Goal: Task Accomplishment & Management: Manage account settings

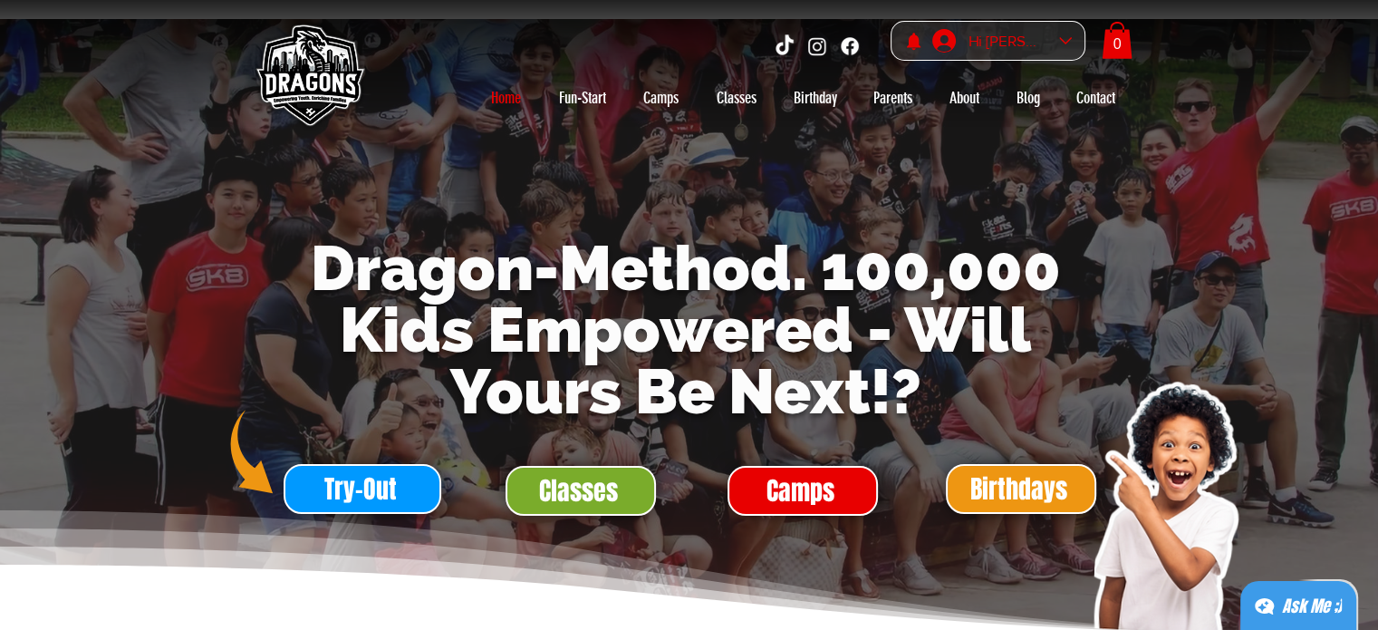
click at [0, 0] on span "Hi" at bounding box center [0, 0] width 0 height 0
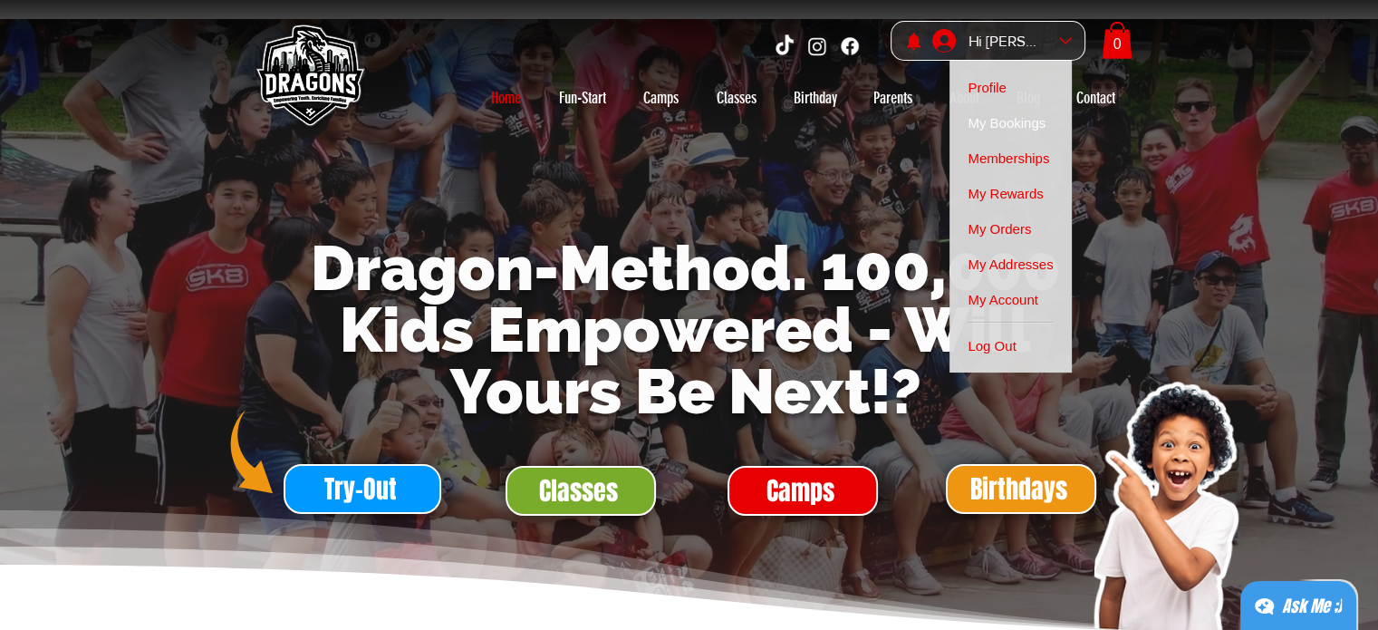
click at [998, 113] on span "My Bookings" at bounding box center [1007, 122] width 78 height 35
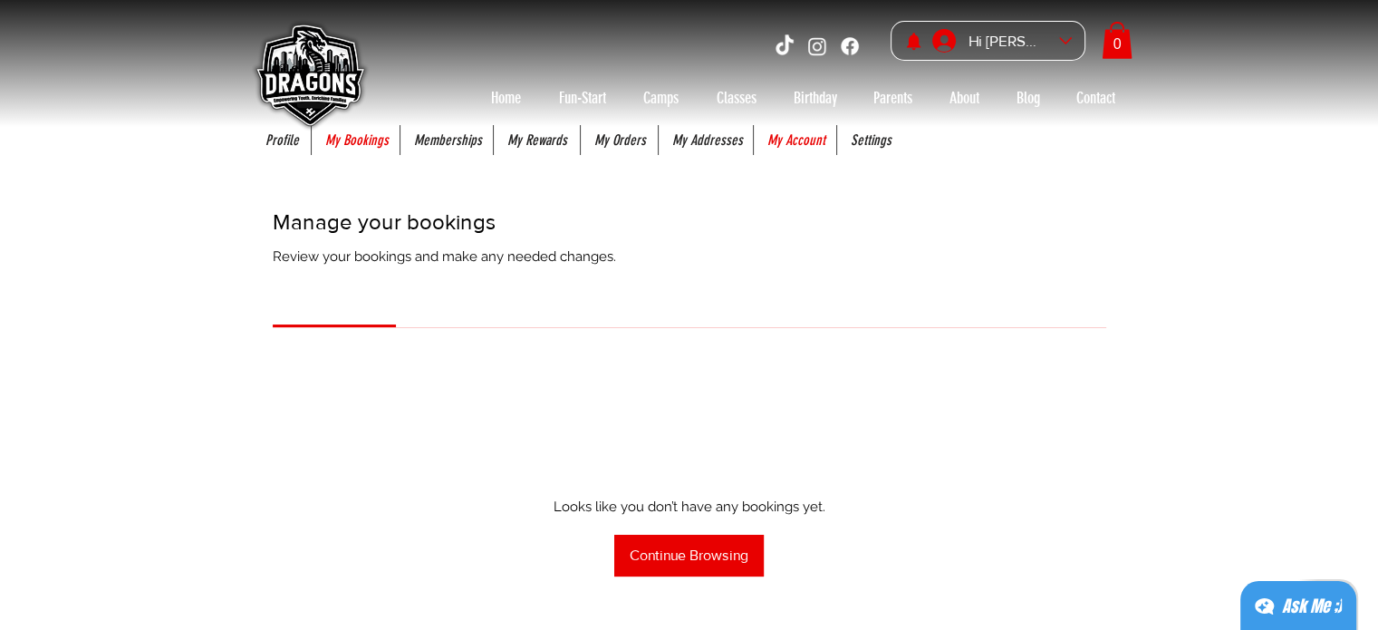
click at [787, 141] on p "My Account" at bounding box center [796, 140] width 76 height 30
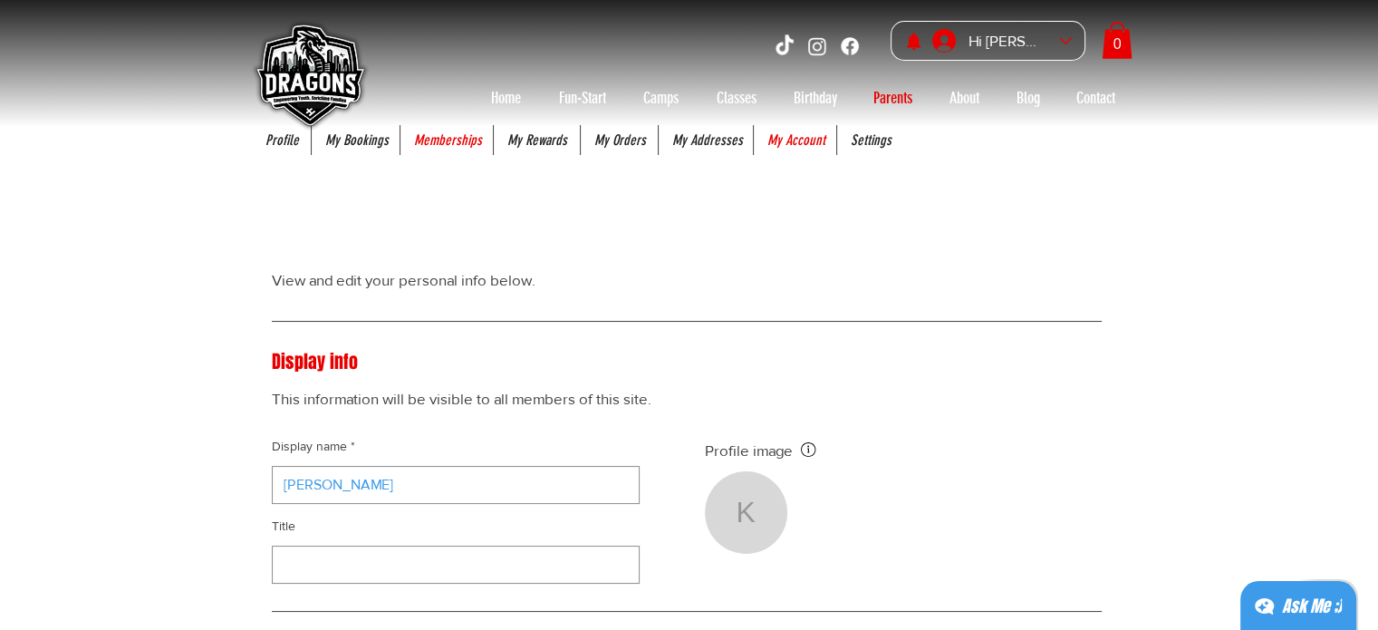
click at [472, 138] on p "Memberships" at bounding box center [448, 140] width 86 height 30
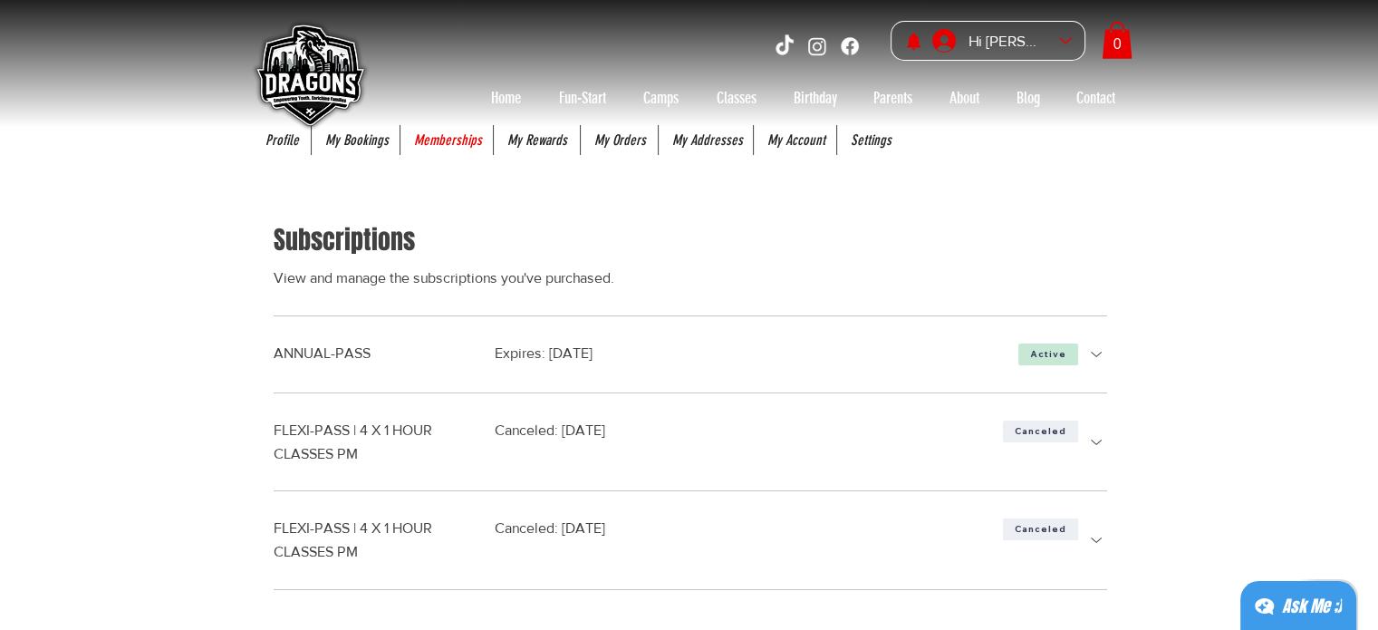
click at [1094, 350] on icon "more details" at bounding box center [1097, 354] width 22 height 22
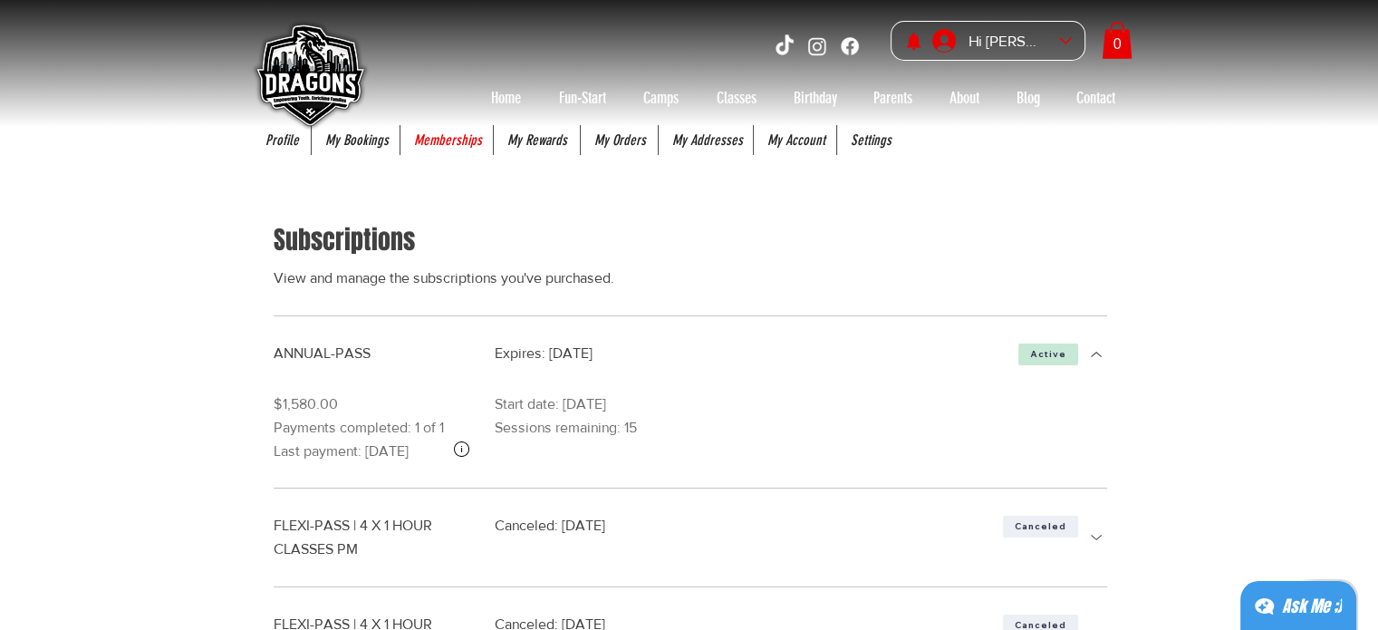
click at [558, 434] on span "Sessions remaining: 15" at bounding box center [566, 427] width 142 height 15
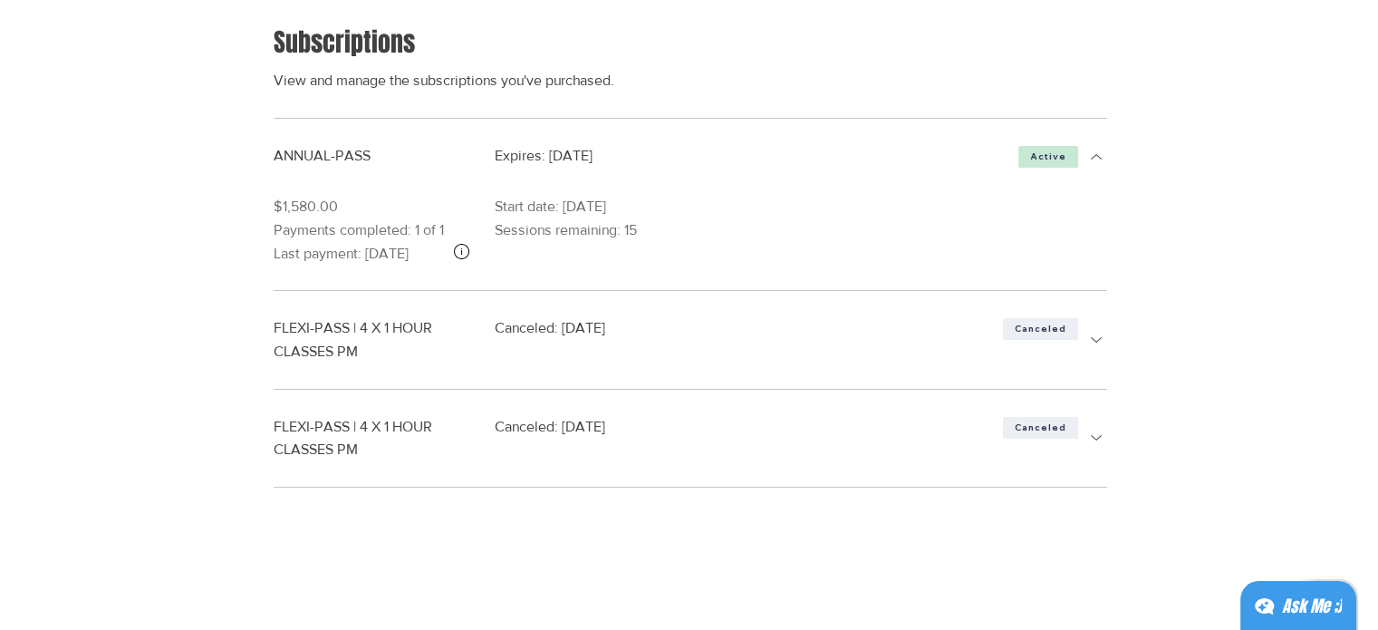
scroll to position [203, 0]
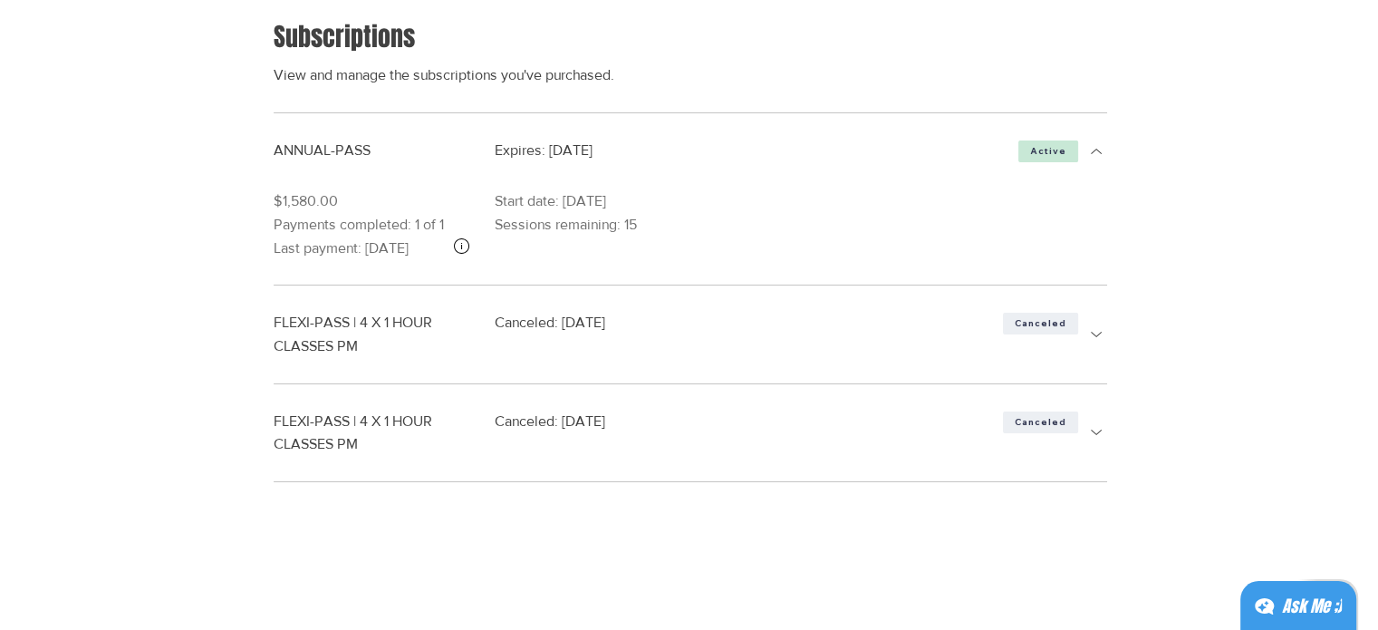
click at [1093, 147] on icon "more details" at bounding box center [1097, 151] width 22 height 22
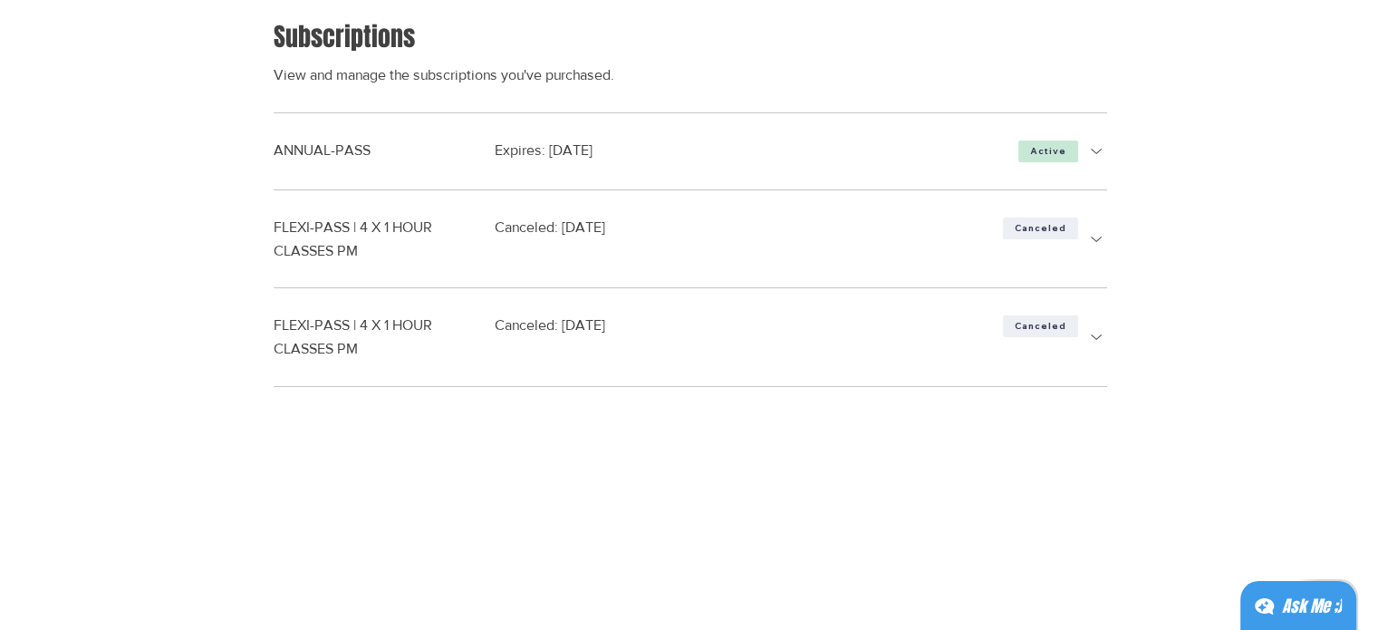
scroll to position [0, 0]
